Goal: Information Seeking & Learning: Learn about a topic

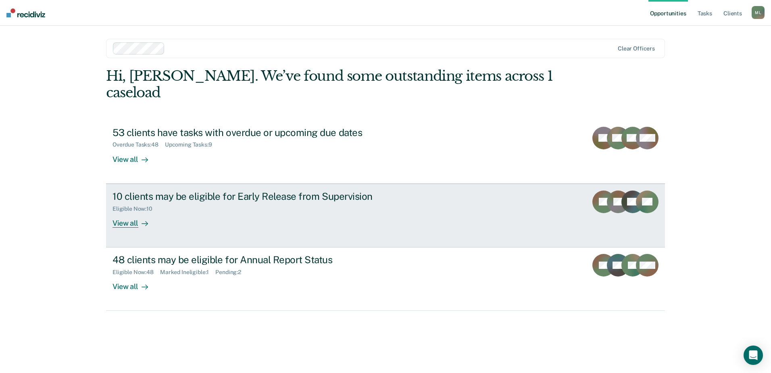
click at [237, 206] on div "10 clients may be eligible for Early Release from Supervision Eligible Now : 10…" at bounding box center [263, 208] width 302 height 37
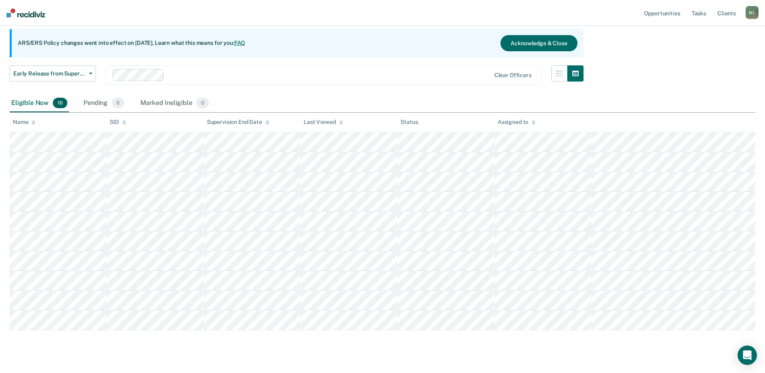
scroll to position [81, 0]
